Goal: Transaction & Acquisition: Purchase product/service

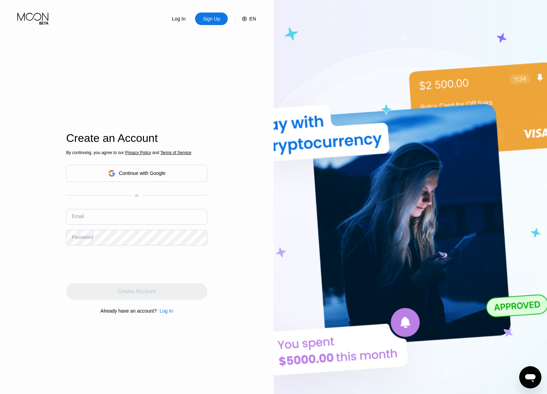
click at [217, 22] on div "Sign Up" at bounding box center [211, 18] width 19 height 7
click at [130, 216] on input "text" at bounding box center [136, 217] width 141 height 16
click at [127, 219] on input "text" at bounding box center [136, 217] width 141 height 16
paste input "[EMAIL_ADDRESS][DOMAIN_NAME]"
type input "[EMAIL_ADDRESS][DOMAIN_NAME]"
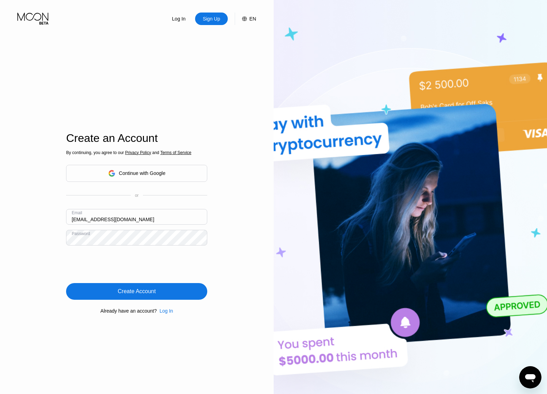
click at [142, 292] on div "Create Account" at bounding box center [137, 291] width 38 height 7
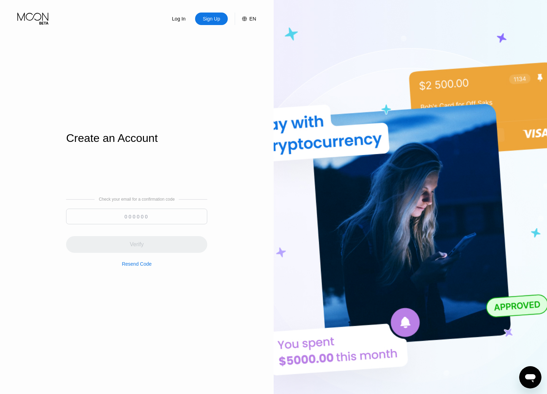
click at [121, 219] on input at bounding box center [136, 217] width 141 height 16
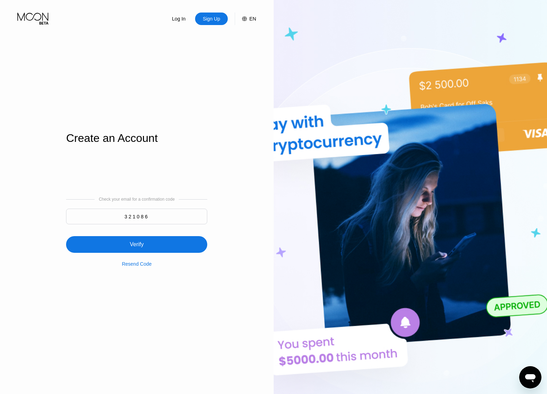
type input "321086"
click at [146, 247] on div "Verify" at bounding box center [136, 244] width 141 height 17
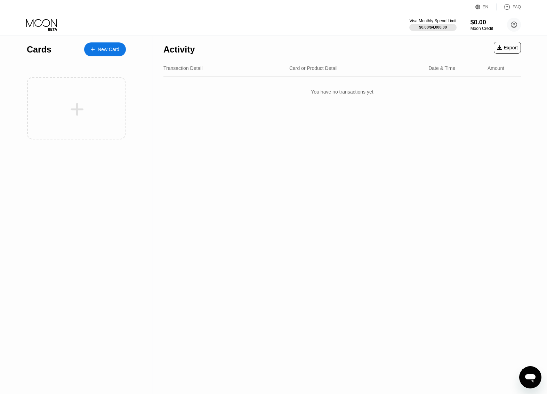
click at [104, 47] on div "New Card" at bounding box center [109, 50] width 22 height 6
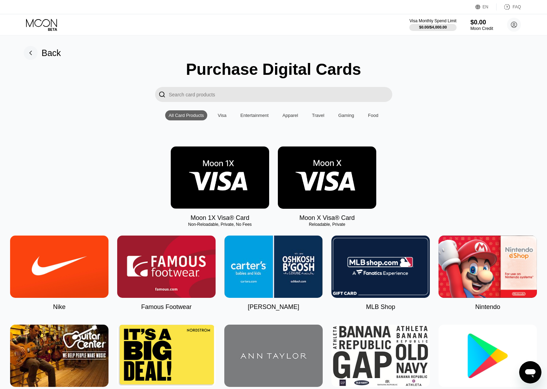
click at [225, 118] on div "Visa" at bounding box center [222, 115] width 9 height 5
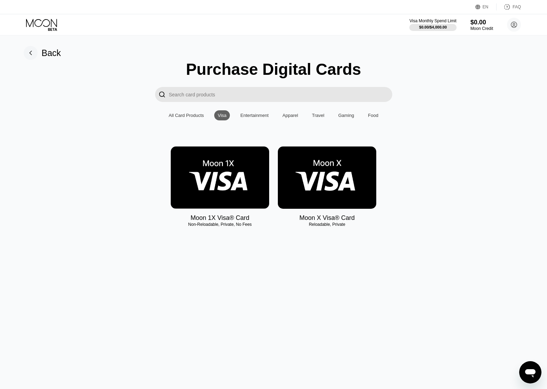
click at [262, 98] on input "Search card products" at bounding box center [280, 94] width 223 height 15
click at [186, 117] on div "All Card Products" at bounding box center [186, 115] width 35 height 5
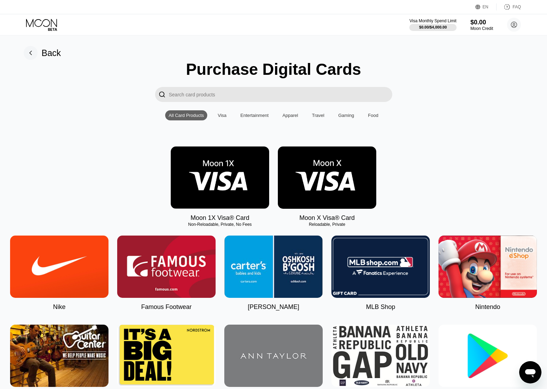
click at [207, 95] on input "Search card products" at bounding box center [280, 94] width 223 height 15
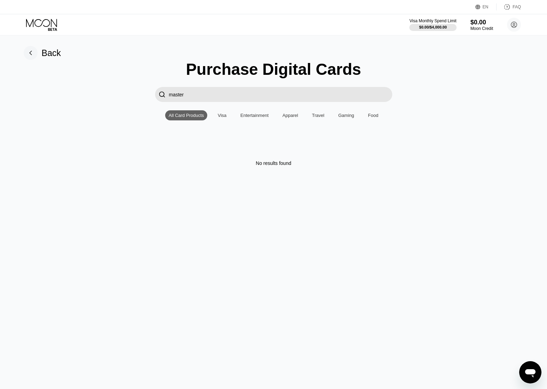
type input "maste"
click at [209, 99] on input "maste" at bounding box center [280, 94] width 223 height 15
click at [209, 100] on input "maste" at bounding box center [280, 94] width 223 height 15
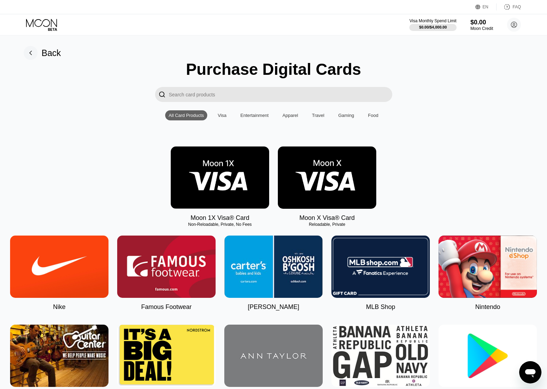
click at [224, 118] on div "Visa" at bounding box center [222, 115] width 9 height 5
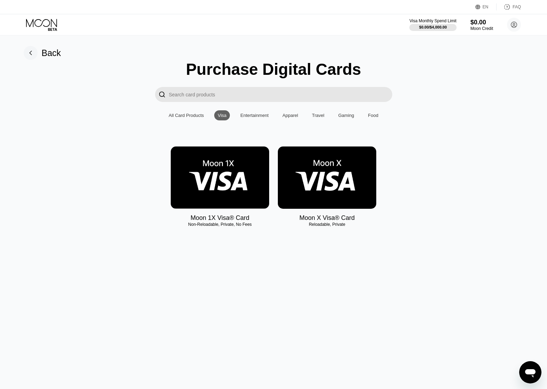
click at [324, 187] on img at bounding box center [327, 177] width 98 height 62
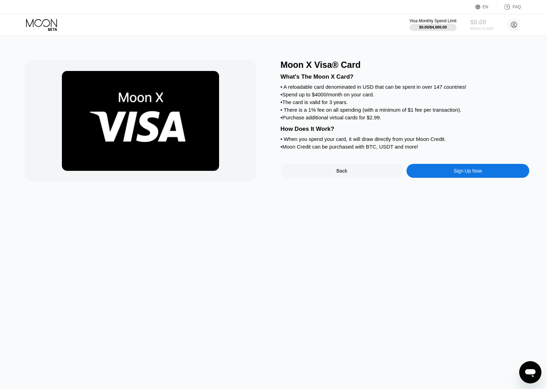
click at [479, 25] on div "$0.00" at bounding box center [481, 21] width 23 height 7
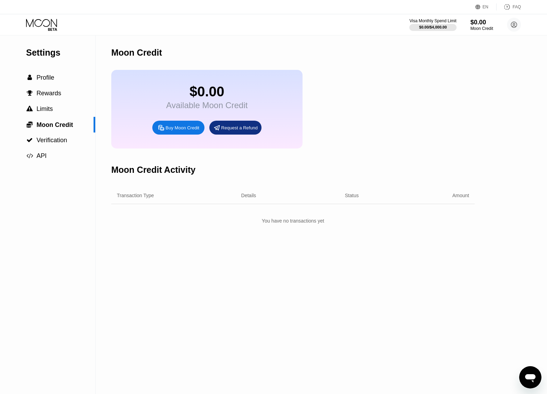
click at [186, 131] on div "Buy Moon Credit" at bounding box center [183, 128] width 34 height 6
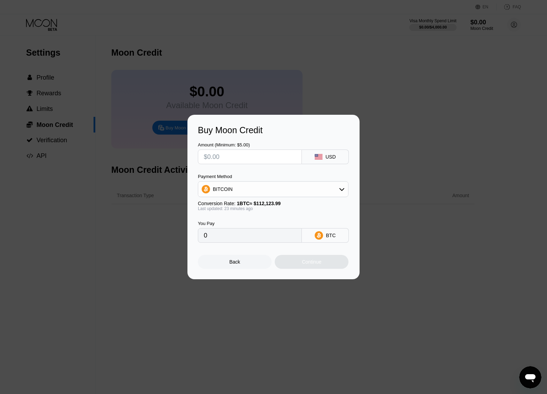
click at [255, 153] on input "text" at bounding box center [250, 157] width 92 height 14
type input "$1"
type input "0.00000893"
type input "$10"
type input "0.00008928"
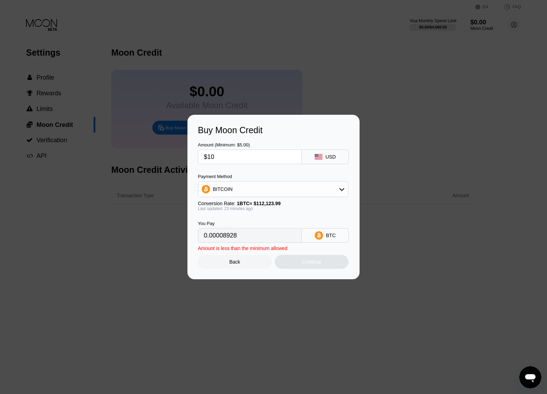
type input "$100"
type input "0.00089271"
type input "$1000"
type input "0.00892705"
type input "$100"
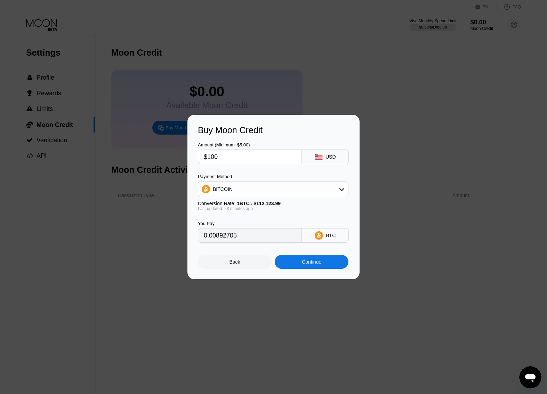
type input "0.00089271"
type input "$100"
click at [342, 192] on icon at bounding box center [342, 189] width 6 height 6
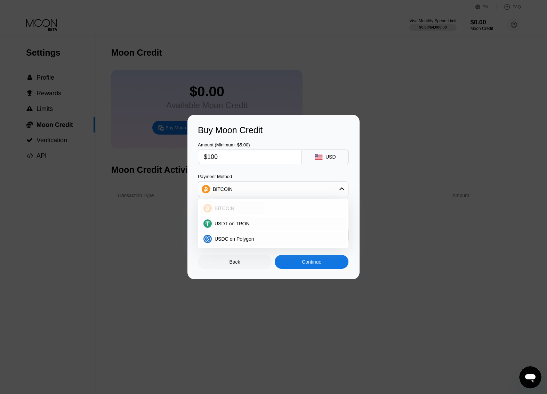
click at [236, 207] on div "BITCOIN" at bounding box center [277, 209] width 131 height 6
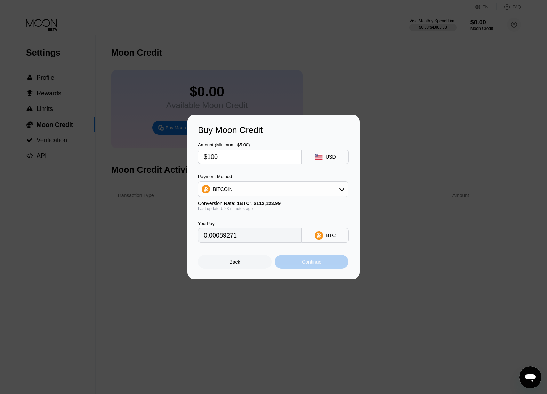
click at [321, 265] on div "Continue" at bounding box center [311, 262] width 19 height 6
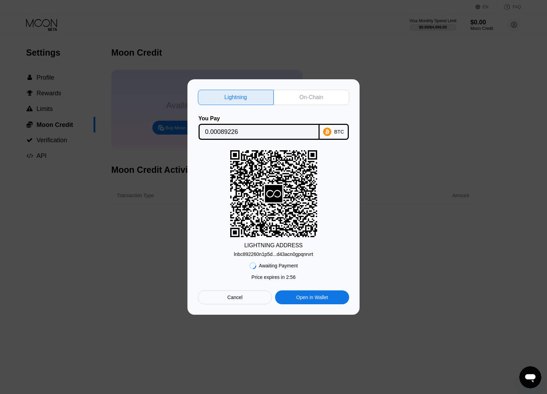
click at [294, 254] on div "lnbc892260n1p5d...d43acn0gpqnrvrt" at bounding box center [273, 255] width 79 height 6
click at [309, 96] on div "On-Chain" at bounding box center [312, 97] width 24 height 7
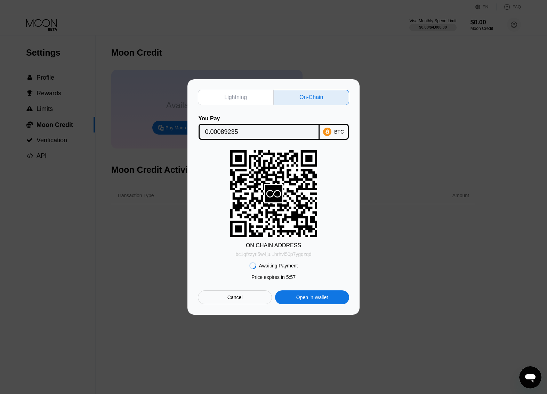
click at [295, 255] on div "bc1qfzzyrl5w4ju...hrhvl50p7ygqzqd" at bounding box center [274, 255] width 76 height 6
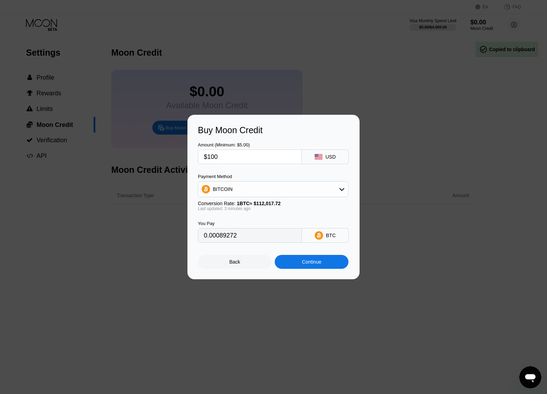
type input "0.00089234"
